Goal: Check status

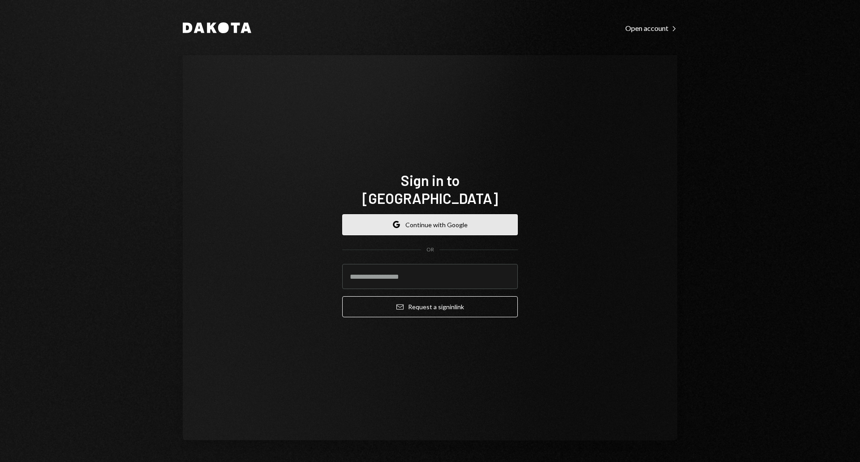
click at [425, 216] on button "Google Continue with Google" at bounding box center [430, 224] width 176 height 21
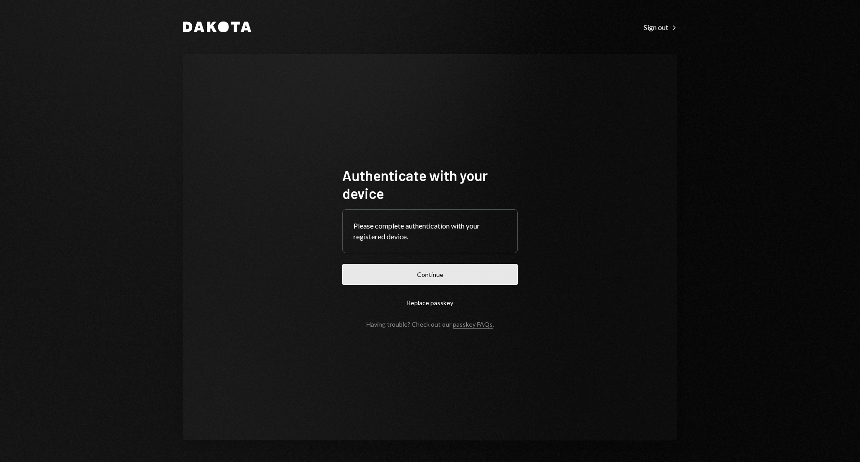
click at [435, 272] on button "Continue" at bounding box center [430, 274] width 176 height 21
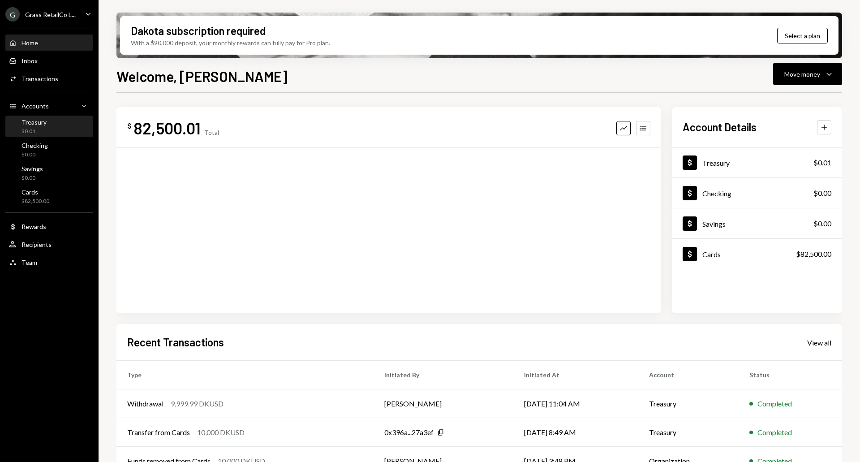
click at [47, 127] on div "Treasury $0.01" at bounding box center [49, 126] width 81 height 17
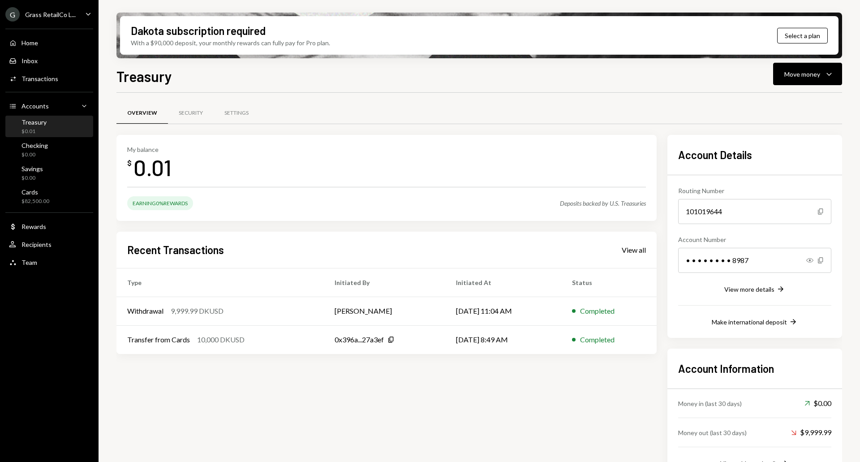
click at [56, 18] on div "Grass RetailCo L..." at bounding box center [50, 15] width 51 height 8
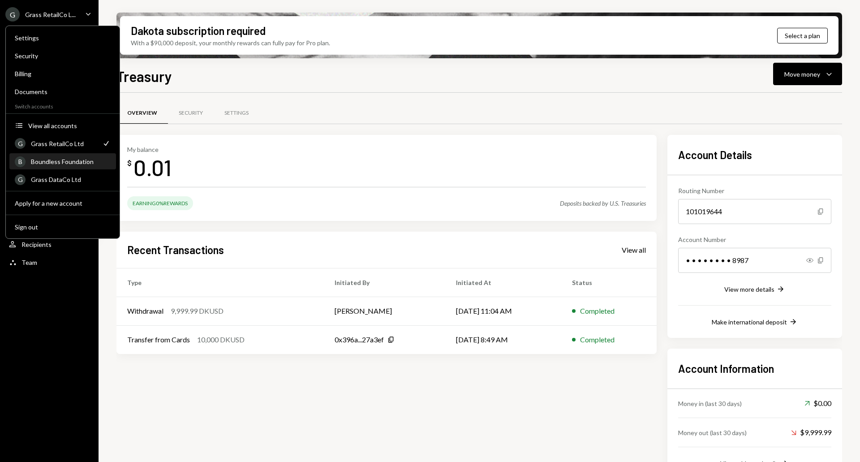
click at [78, 162] on div "Boundless Foundation" at bounding box center [71, 162] width 80 height 8
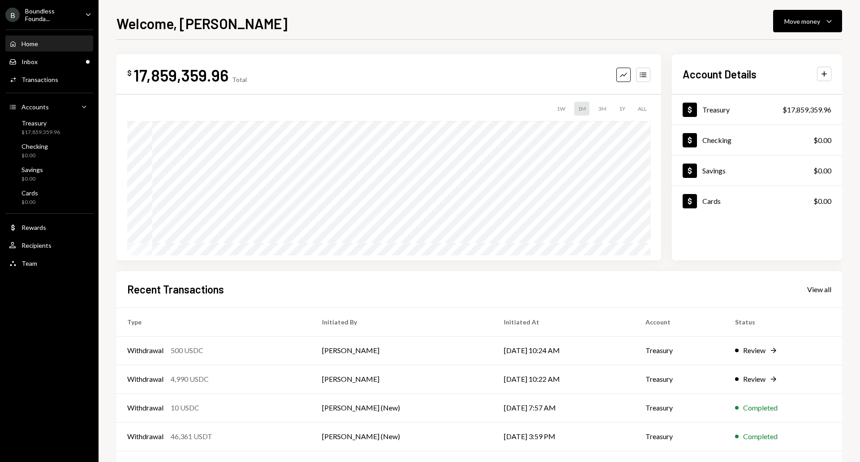
scroll to position [35, 0]
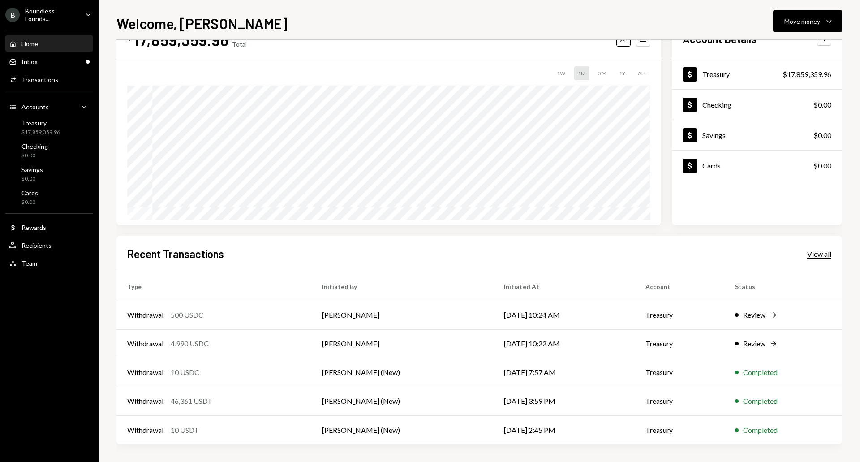
click at [820, 250] on div "View all" at bounding box center [819, 254] width 24 height 9
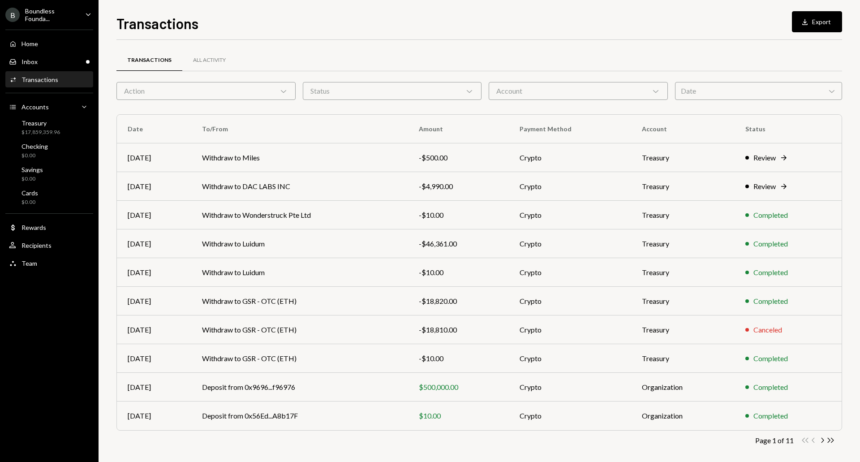
click at [237, 89] on div "Action Chevron Down" at bounding box center [205, 91] width 179 height 18
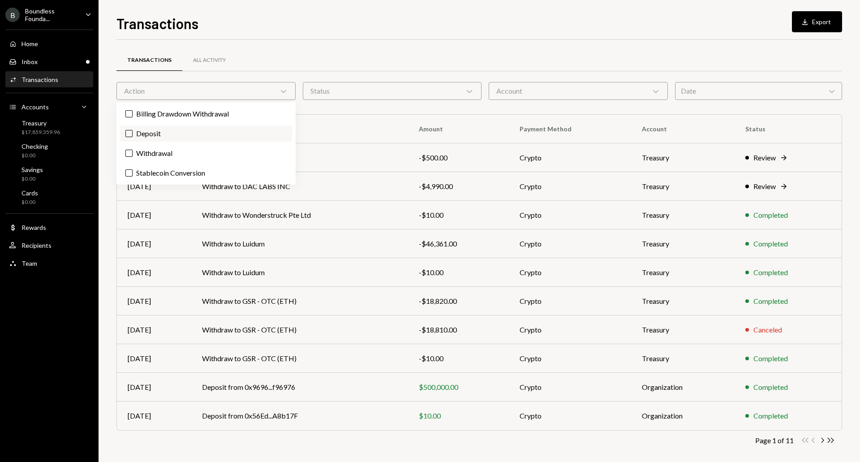
click at [165, 132] on label "Deposit" at bounding box center [206, 133] width 172 height 16
click at [133, 132] on button "Deposit" at bounding box center [128, 133] width 7 height 7
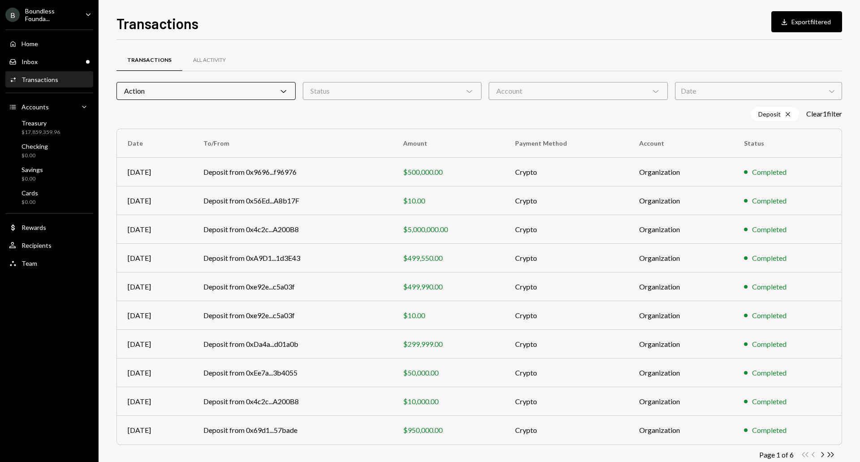
click at [425, 17] on div "Transactions Download Export filtered" at bounding box center [479, 23] width 726 height 20
click at [323, 169] on td "Deposit from 0x9696...f96976" at bounding box center [293, 172] width 200 height 29
